Goal: Information Seeking & Learning: Learn about a topic

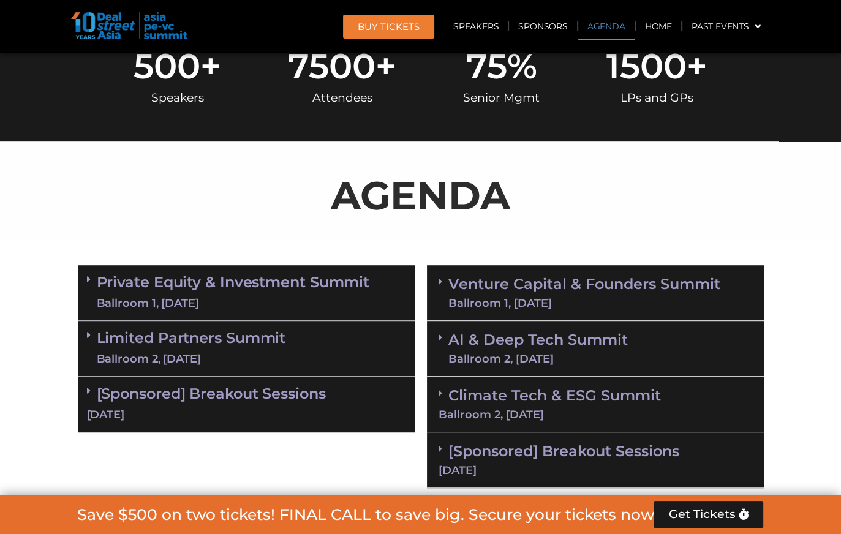
scroll to position [612, 0]
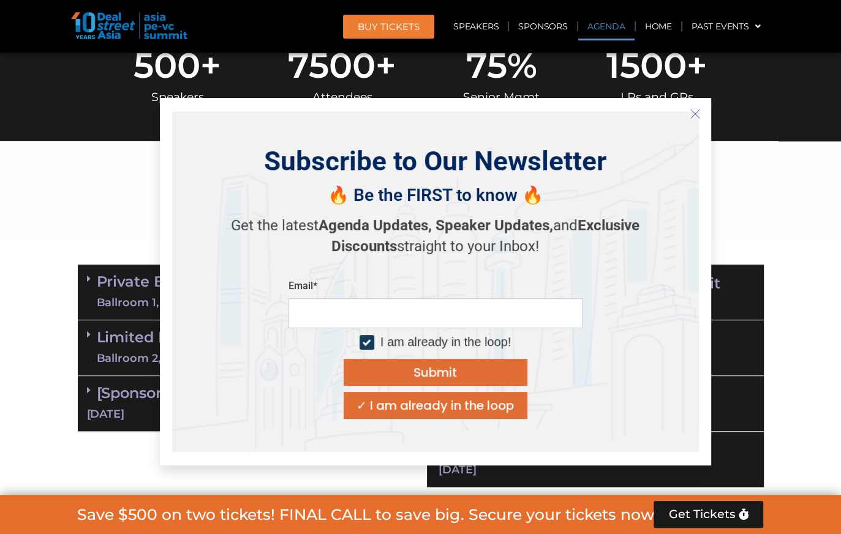
click at [696, 110] on icon "Close" at bounding box center [694, 113] width 11 height 11
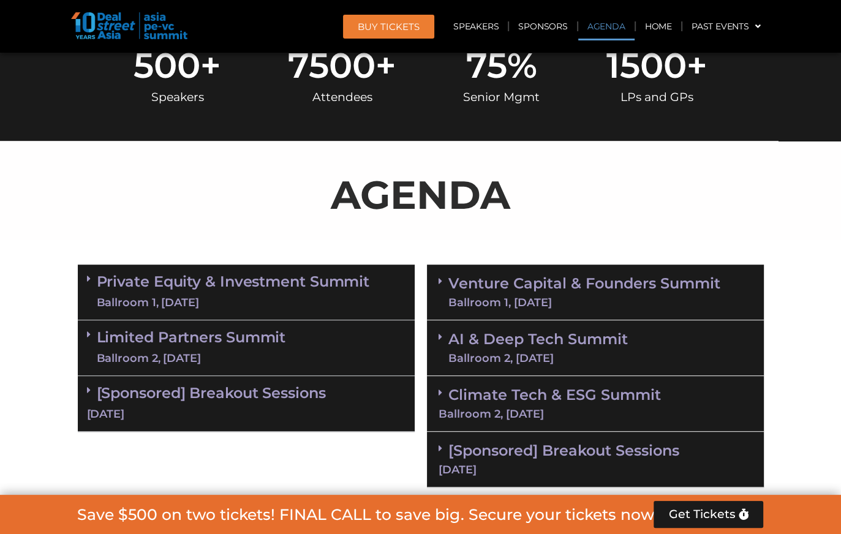
click at [194, 283] on link "Private Equity & Investment Summit Ballroom 1, [DATE]" at bounding box center [233, 292] width 273 height 37
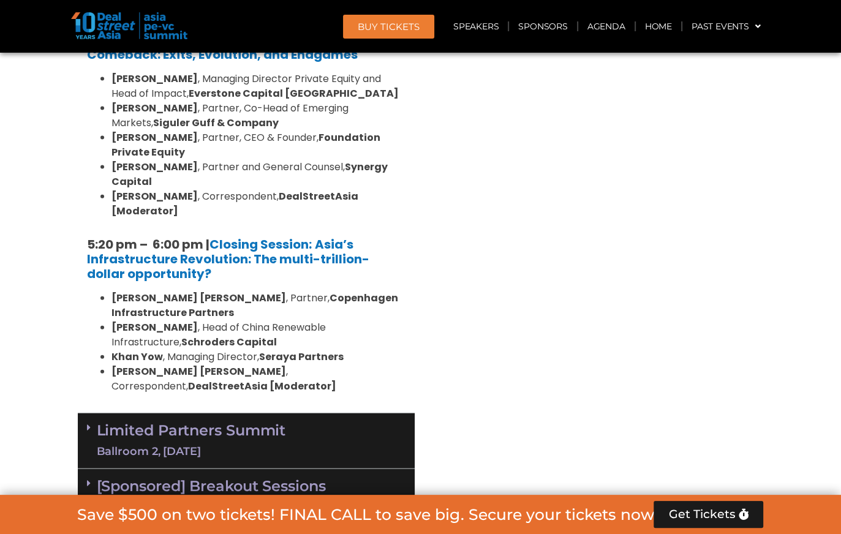
scroll to position [2510, 0]
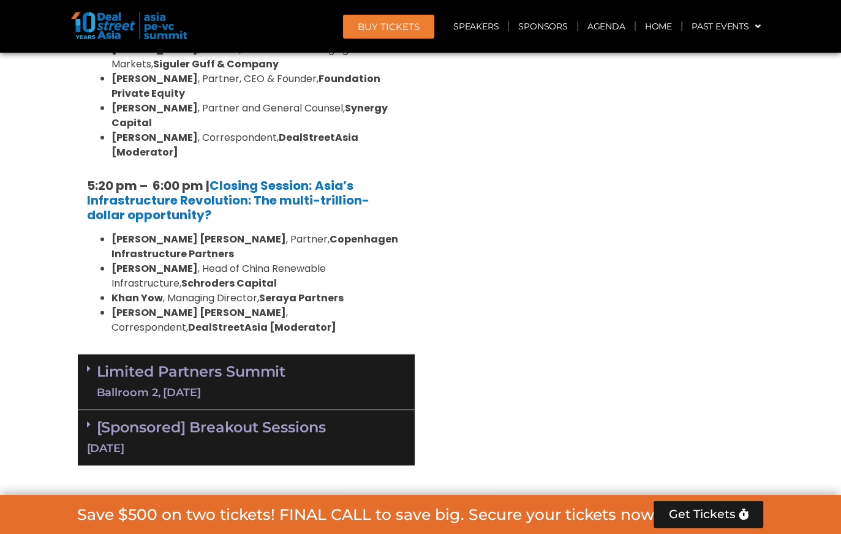
click at [174, 385] on div "Ballroom 2, [DATE]" at bounding box center [191, 392] width 189 height 15
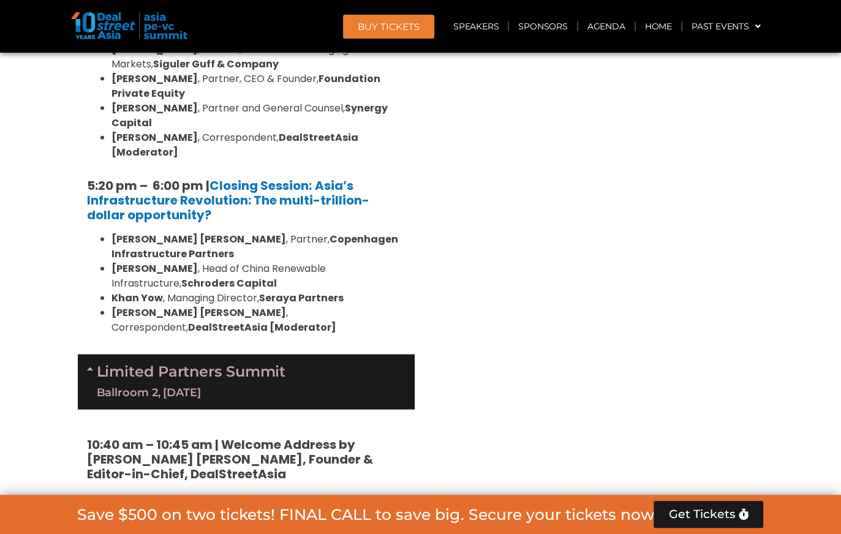
click at [681, 186] on div "Venture Capital & Founders​ Summit Ballroom 1, [DATE] 8:00 am – 9:00 am | Regis…" at bounding box center [595, 109] width 349 height 3499
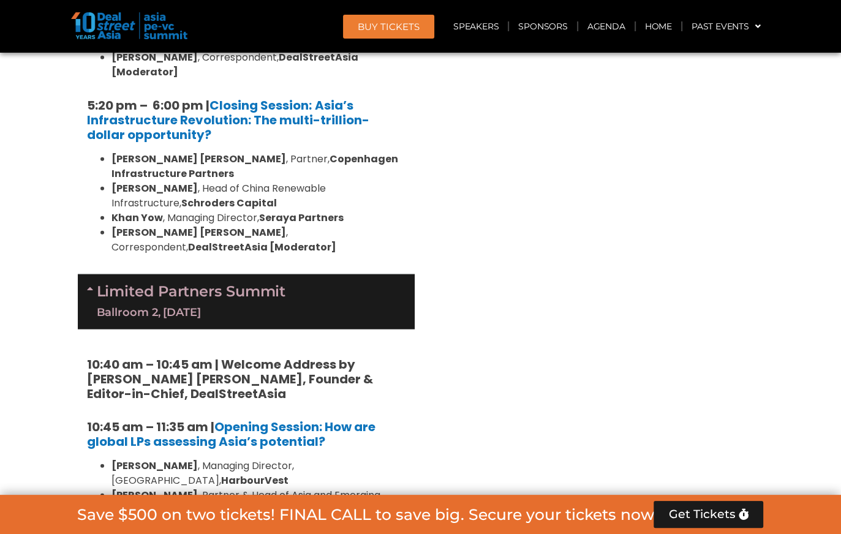
scroll to position [2572, 0]
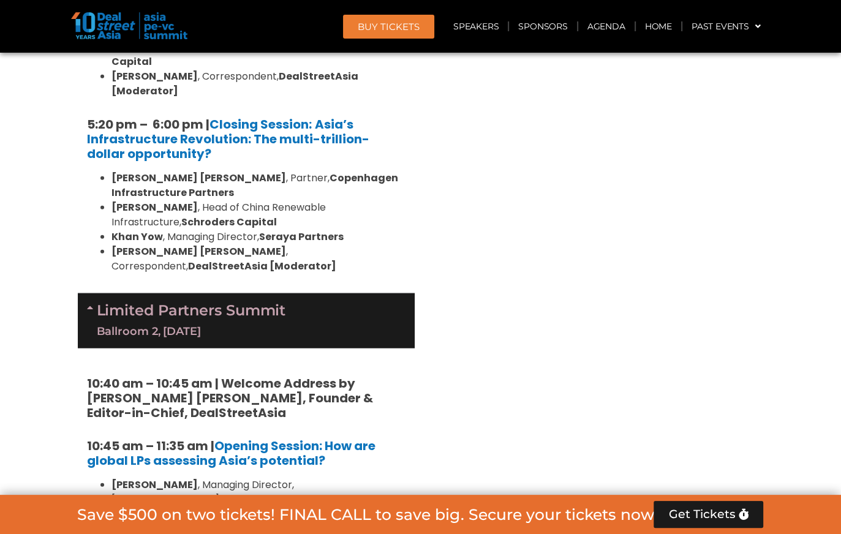
click at [520, 377] on div "Venture Capital & Founders​ Summit Ballroom 1, [DATE] 8:00 am – 9:00 am | Regis…" at bounding box center [595, 48] width 349 height 3499
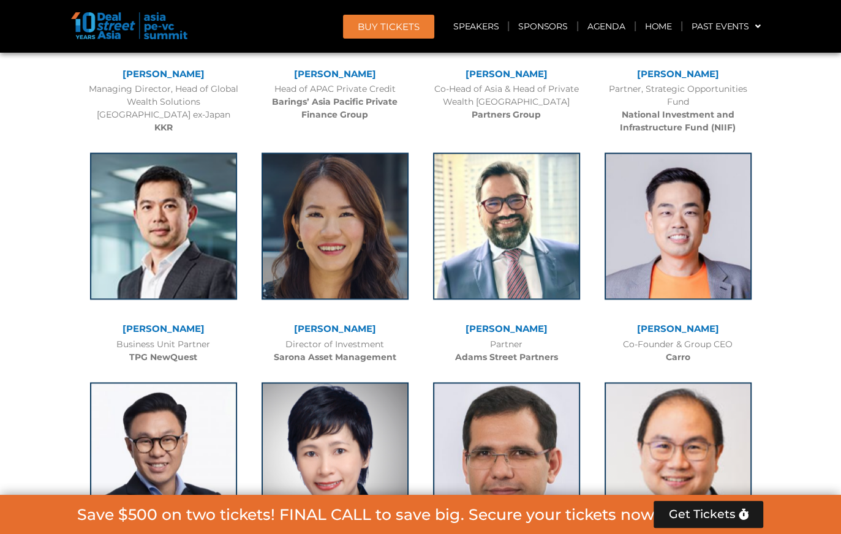
scroll to position [5817, 0]
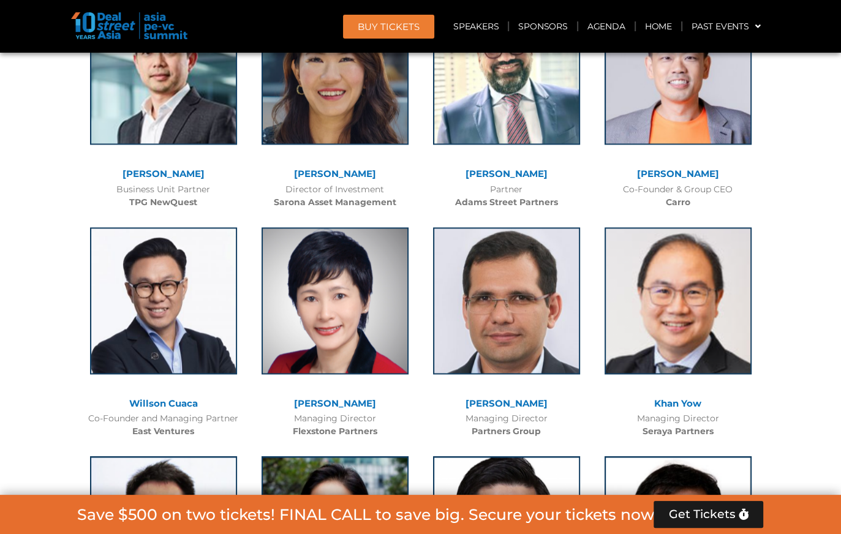
drag, startPoint x: 26, startPoint y: 361, endPoint x: 33, endPoint y: 404, distance: 44.1
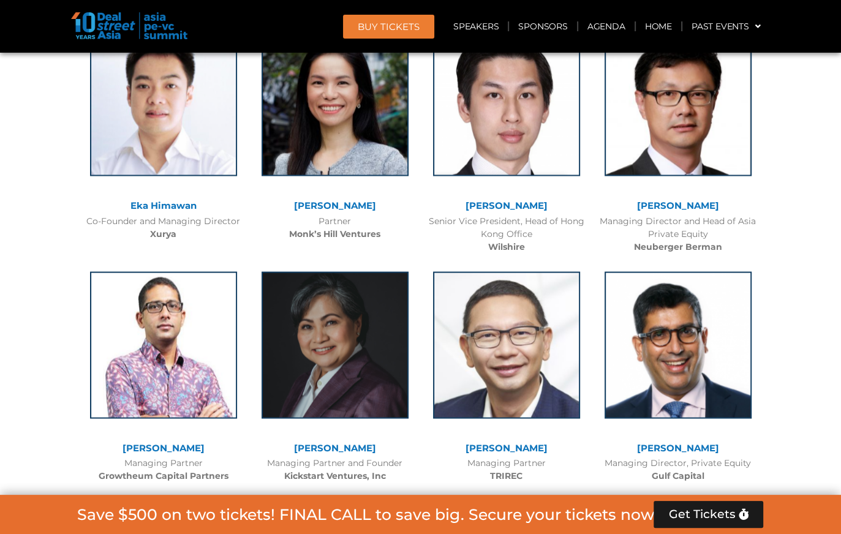
scroll to position [6246, 0]
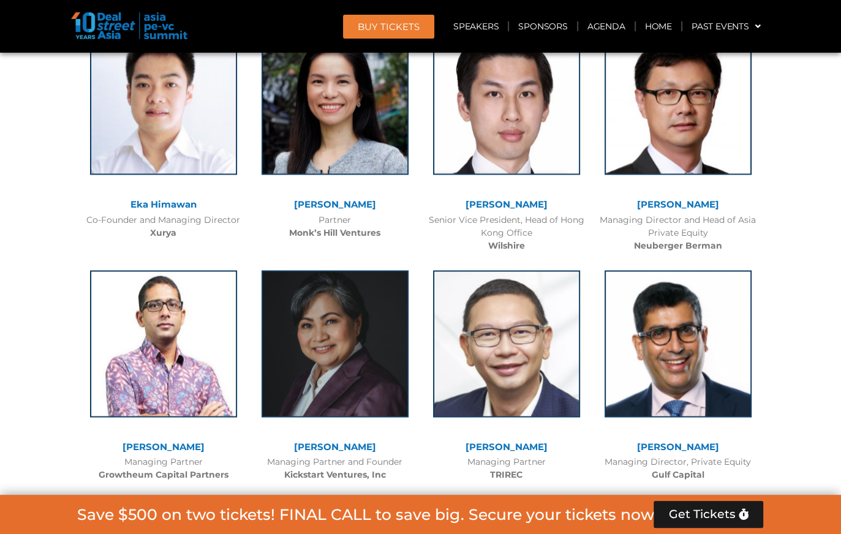
drag, startPoint x: 66, startPoint y: 390, endPoint x: 47, endPoint y: 423, distance: 38.4
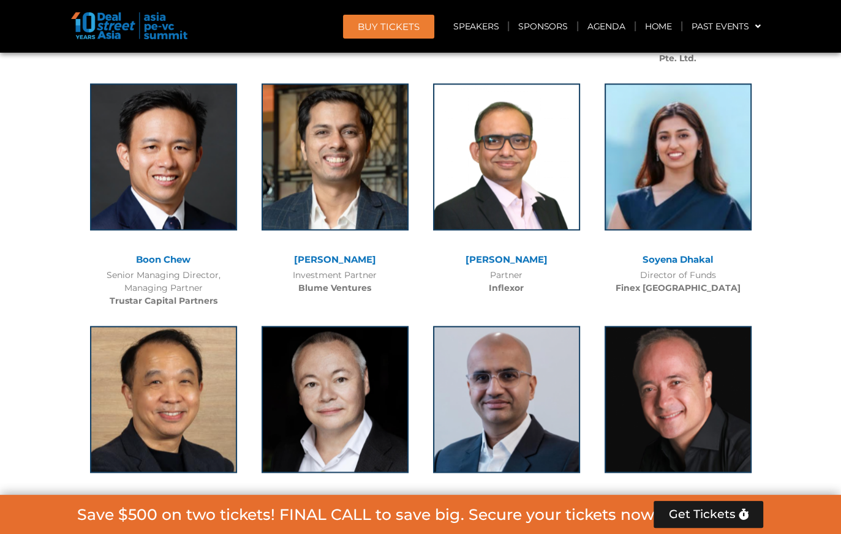
scroll to position [10226, 0]
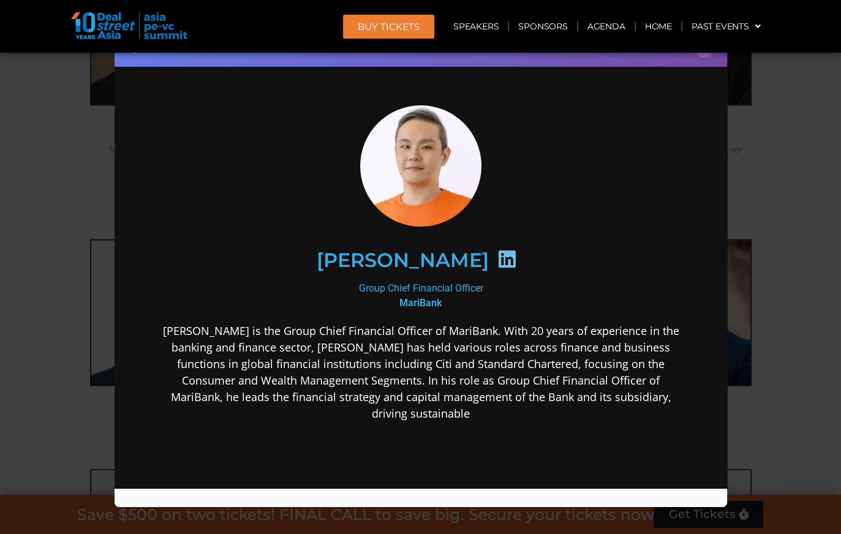
scroll to position [0, 0]
click at [51, 299] on div "Speaker Profile ×" at bounding box center [420, 267] width 841 height 534
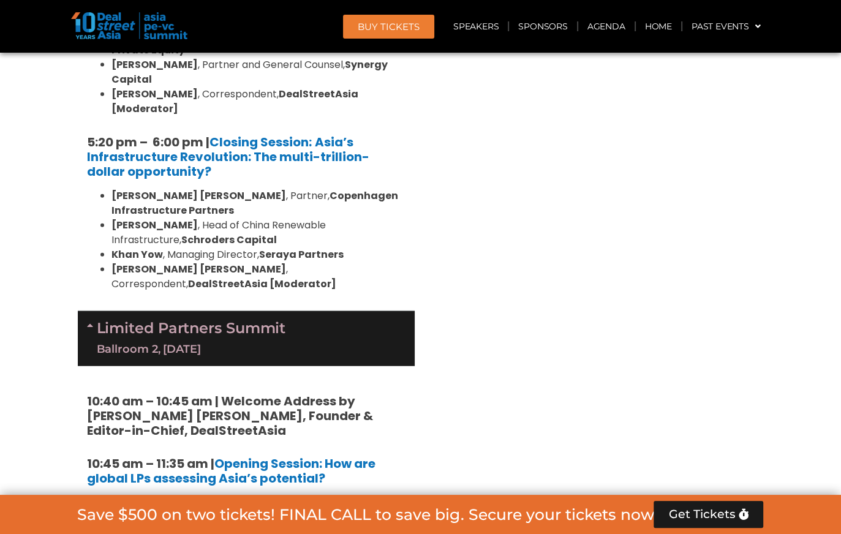
click at [538, 256] on div "Venture Capital & Founders​ Summit Ballroom 1, [DATE] 8:00 am – 9:00 am | Regis…" at bounding box center [595, 66] width 349 height 3499
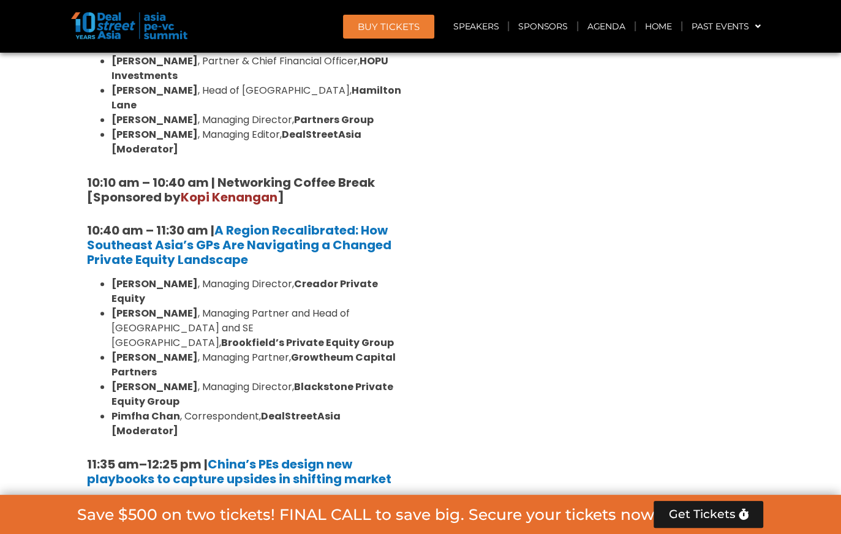
scroll to position [717, 0]
